Goal: Book appointment/travel/reservation

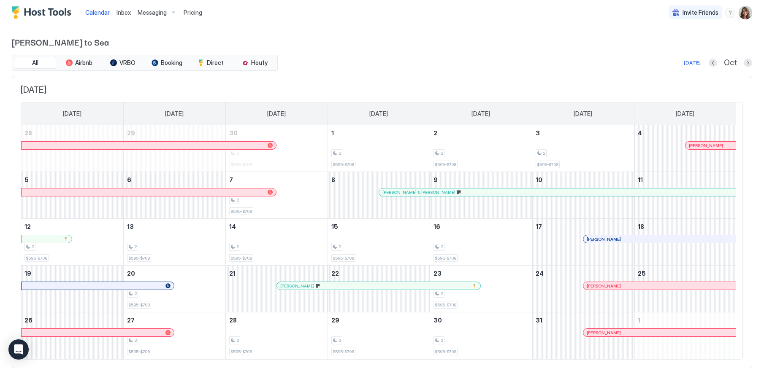
scroll to position [21, 0]
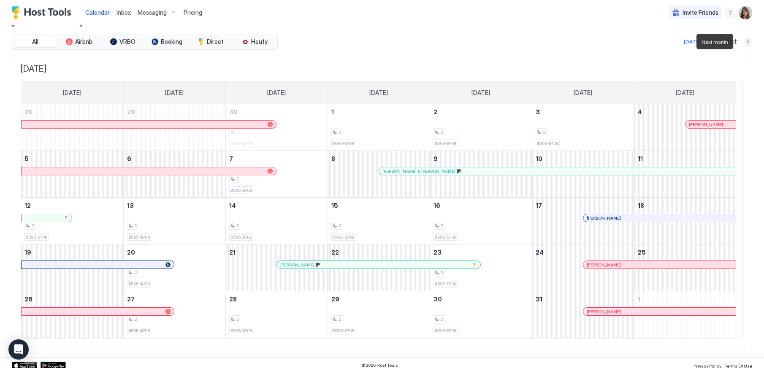
click at [743, 43] on button "Next month" at bounding box center [747, 42] width 8 height 8
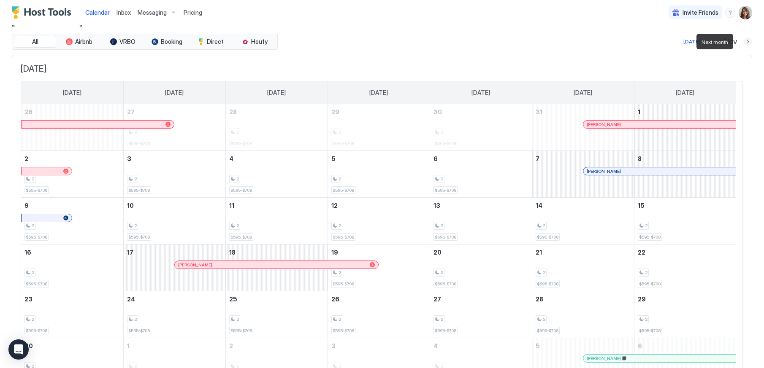
click at [743, 43] on button "Next month" at bounding box center [747, 42] width 8 height 8
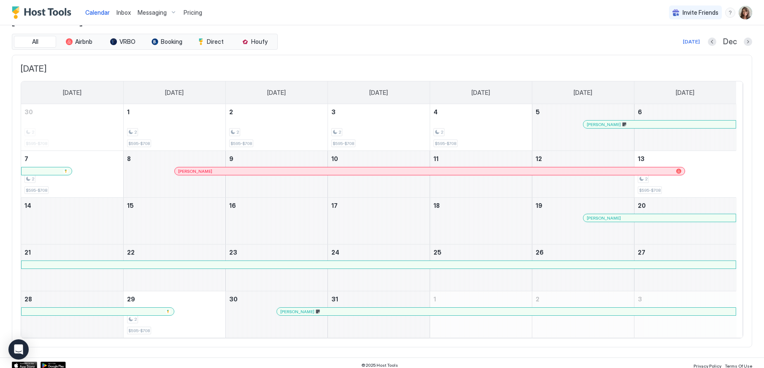
scroll to position [0, 0]
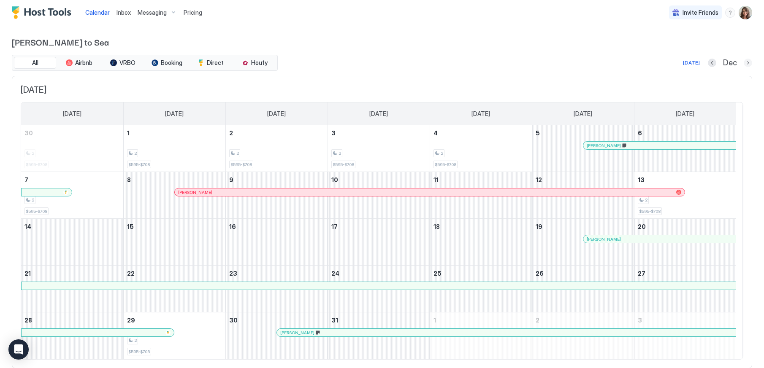
click at [743, 63] on button "Next month" at bounding box center [747, 63] width 8 height 8
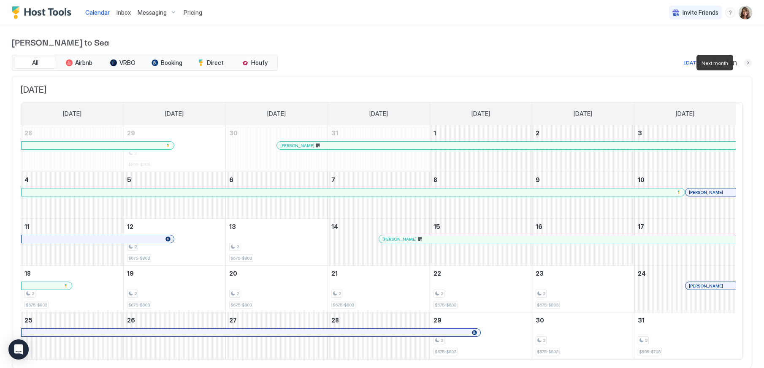
click at [743, 63] on button "Next month" at bounding box center [747, 63] width 8 height 8
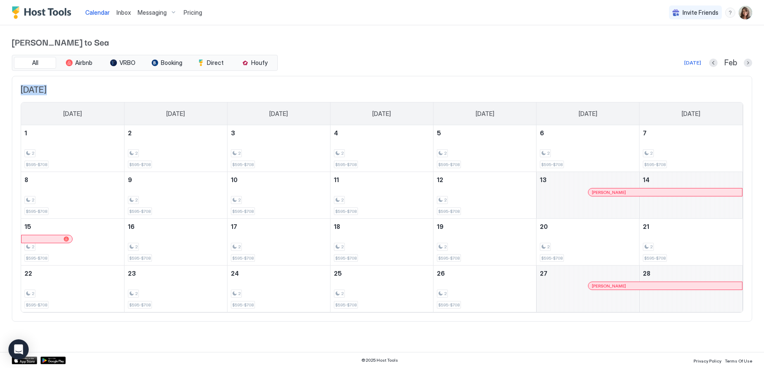
click at [742, 63] on div "Feb" at bounding box center [730, 63] width 43 height 10
click at [747, 63] on button "Next month" at bounding box center [747, 63] width 8 height 8
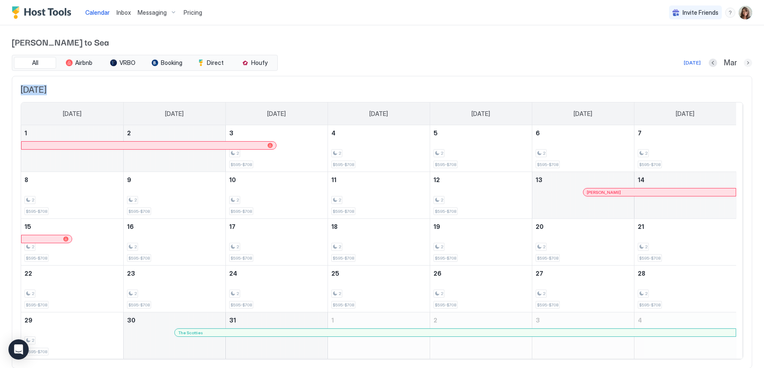
click at [743, 63] on button "Next month" at bounding box center [747, 63] width 8 height 8
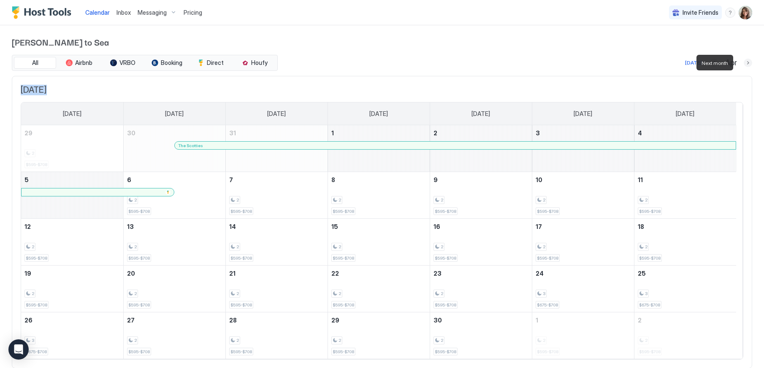
click at [743, 63] on button "Next month" at bounding box center [747, 63] width 8 height 8
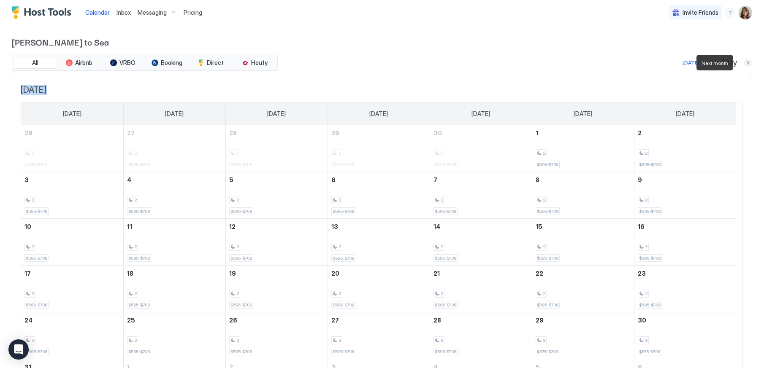
click at [743, 63] on button "Next month" at bounding box center [747, 63] width 8 height 8
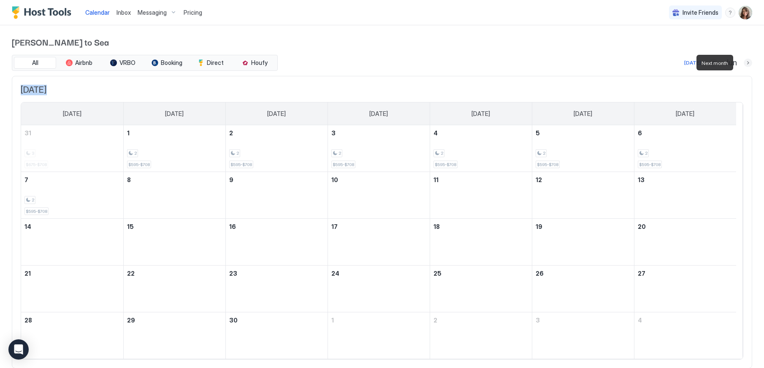
click at [743, 63] on button "Next month" at bounding box center [747, 63] width 8 height 8
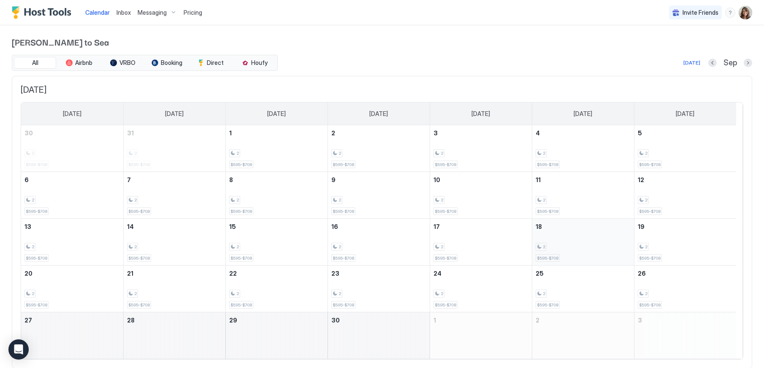
click at [562, 236] on div "2 $595-$708" at bounding box center [582, 242] width 95 height 40
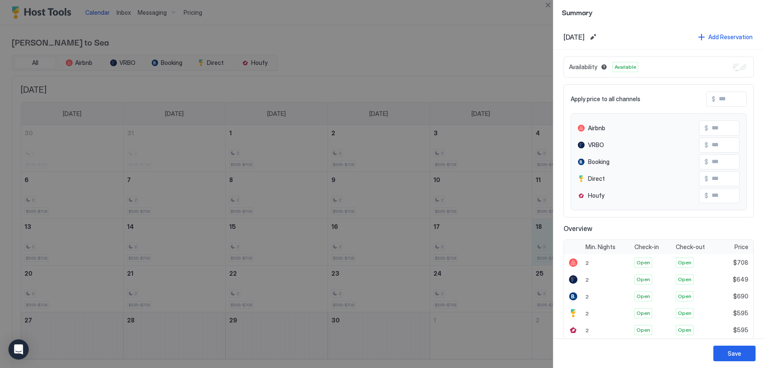
click at [507, 45] on div at bounding box center [382, 184] width 764 height 368
click at [525, 22] on div at bounding box center [382, 184] width 764 height 368
click at [548, 2] on button "Close" at bounding box center [547, 5] width 10 height 10
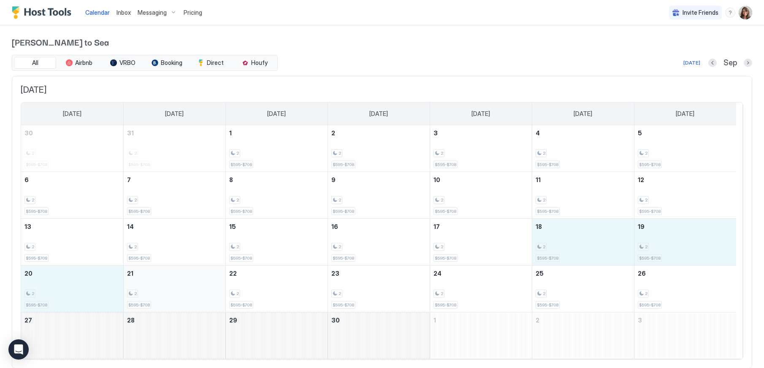
drag, startPoint x: 546, startPoint y: 230, endPoint x: 145, endPoint y: 290, distance: 405.7
click at [145, 290] on tbody "30 2 $595-$708 31 2 $595-$708 1 2 $595-$708 2 2 $595-$708 3 2 $595-$708 4 2 $59…" at bounding box center [378, 242] width 715 height 234
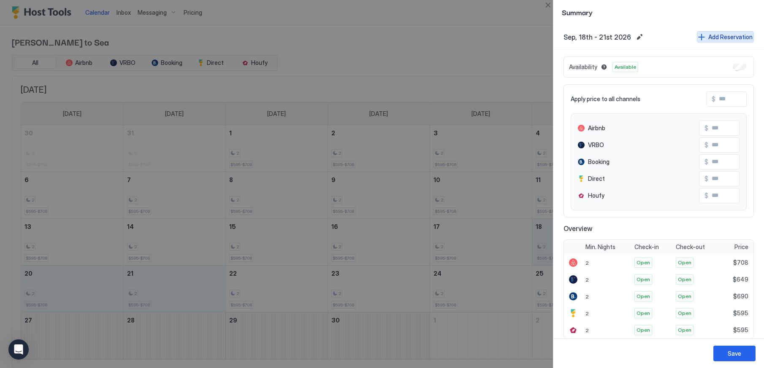
click at [708, 36] on div "Add Reservation" at bounding box center [730, 36] width 44 height 9
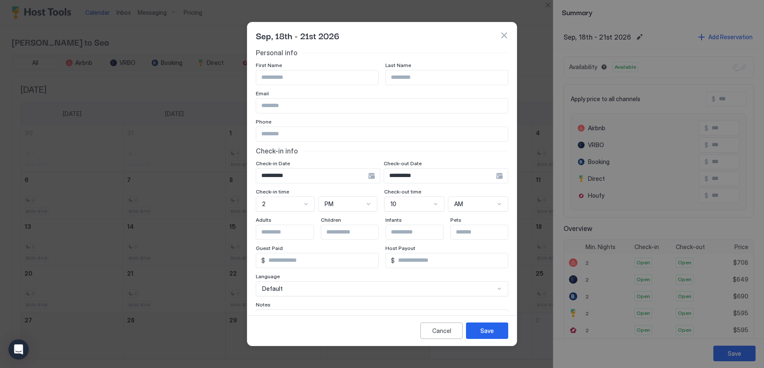
click at [309, 82] on input "Input Field" at bounding box center [317, 77] width 122 height 14
type input "*****"
click at [429, 72] on input "Input Field" at bounding box center [447, 77] width 122 height 14
type input "*****"
click at [352, 107] on input "Input Field" at bounding box center [381, 106] width 251 height 14
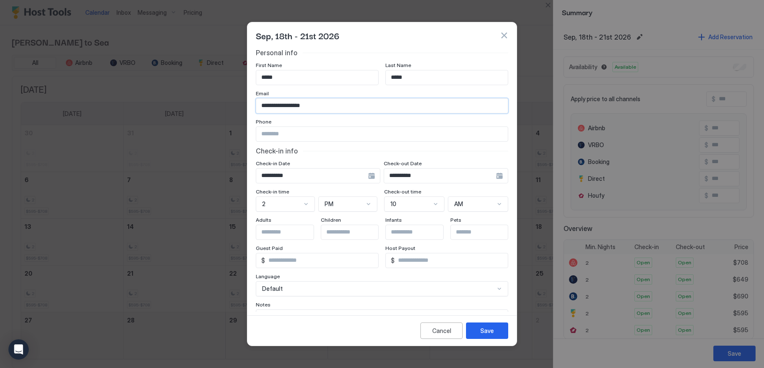
type input "**********"
click at [358, 132] on input "Input Field" at bounding box center [381, 134] width 251 height 14
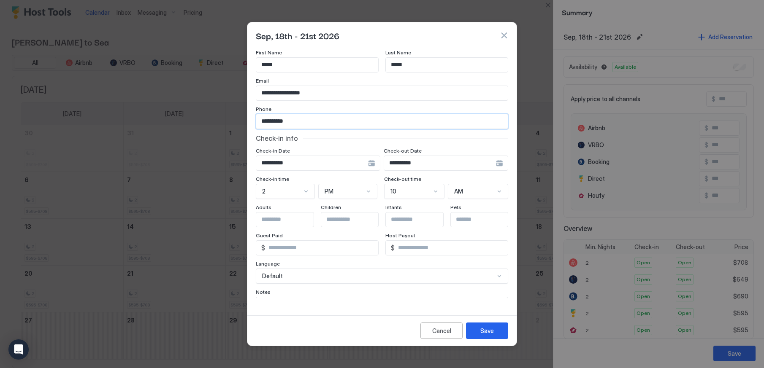
scroll to position [48, 0]
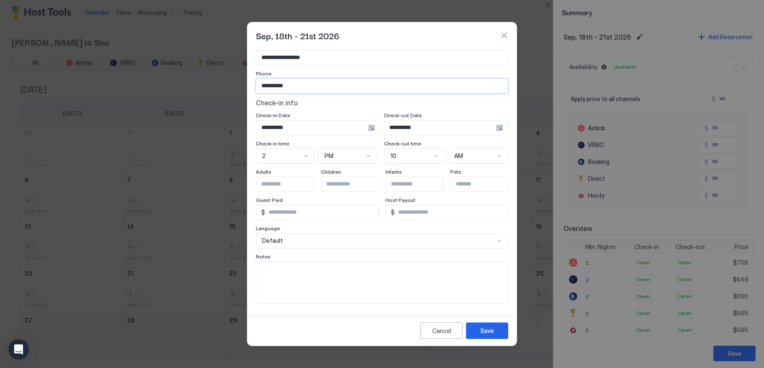
type input "**********"
click at [294, 268] on textarea "Input Field" at bounding box center [381, 282] width 251 height 41
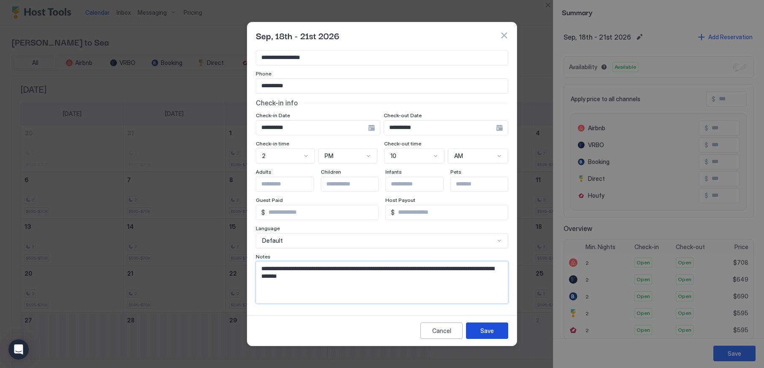
type textarea "**********"
click at [489, 329] on div "Save" at bounding box center [486, 331] width 13 height 9
